Goal: Book appointment/travel/reservation

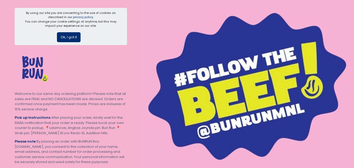
click at [67, 36] on button "Ok, I got it" at bounding box center [69, 37] width 24 height 10
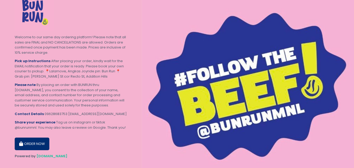
scroll to position [25, 0]
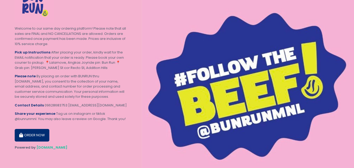
click at [39, 137] on button "ORDER NOW" at bounding box center [32, 135] width 35 height 13
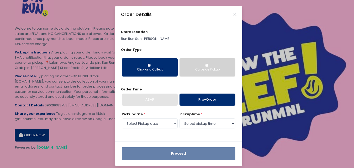
click at [162, 65] on button "Click and Collect" at bounding box center [150, 67] width 56 height 18
click at [155, 124] on select "Select Pickup date [DATE] [DATE] [DATE]" at bounding box center [150, 123] width 56 height 10
select select "[DATE]"
click at [122, 118] on select "Select Pickup date [DATE] [DATE] [DATE]" at bounding box center [150, 123] width 56 height 10
click at [199, 121] on select "Select pickup time 12:00 PM - 12:30 PM 12:30 PM - 01:00 PM 01:00 PM - 01:30 PM …" at bounding box center [207, 123] width 56 height 10
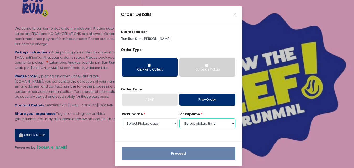
select select "15:30"
click at [179, 118] on select "Select pickup time 12:00 PM - 12:30 PM 12:30 PM - 01:00 PM 01:00 PM - 01:30 PM …" at bounding box center [207, 123] width 56 height 10
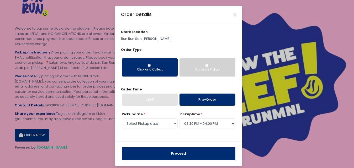
click at [169, 156] on button "Proceed" at bounding box center [179, 153] width 114 height 13
